Goal: Transaction & Acquisition: Obtain resource

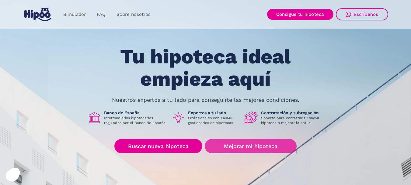
click at [244, 147] on link "Mejorar mi hipoteca" at bounding box center [251, 146] width 92 height 14
